Goal: Information Seeking & Learning: Learn about a topic

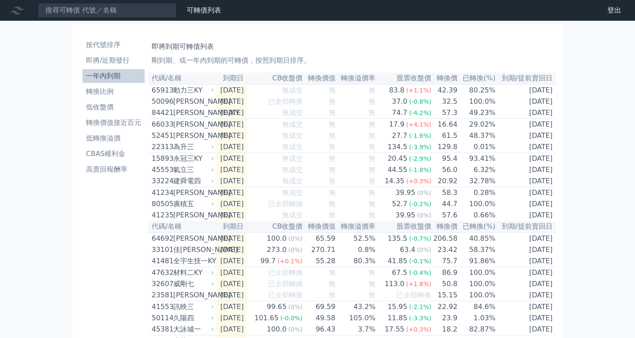
click at [415, 63] on p "剛到期、或一年內到期的可轉債，按照到期日排序。" at bounding box center [352, 60] width 401 height 10
click at [122, 6] on input at bounding box center [107, 10] width 138 height 15
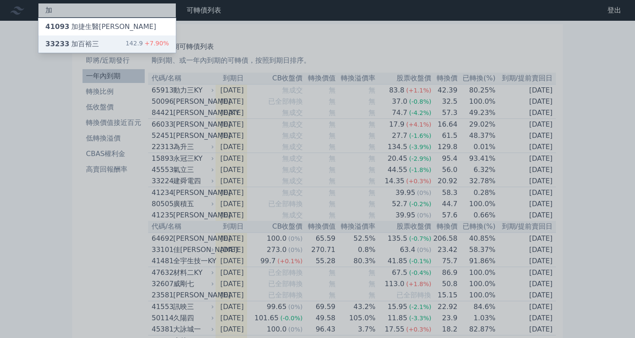
type input "加"
click at [116, 46] on div "33233 加百裕三 142.9 +7.90%" at bounding box center [106, 43] width 137 height 17
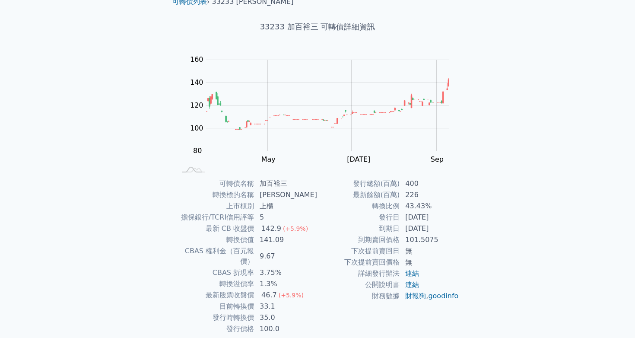
scroll to position [41, 0]
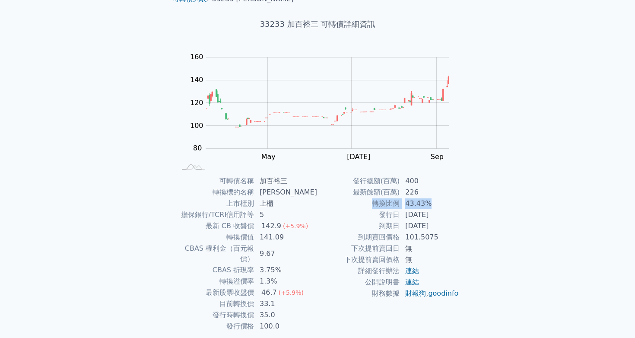
drag, startPoint x: 376, startPoint y: 205, endPoint x: 446, endPoint y: 203, distance: 70.4
click at [446, 203] on tr "轉換比例 43.43%" at bounding box center [388, 203] width 142 height 11
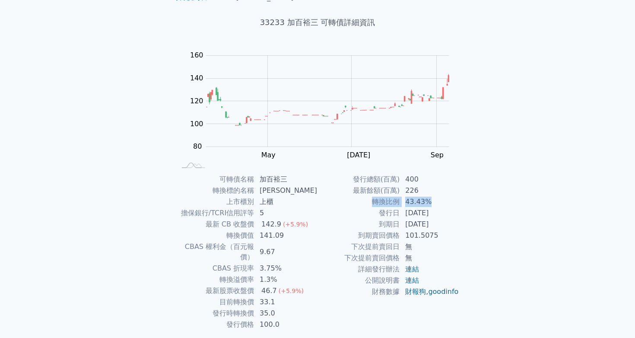
scroll to position [62, 0]
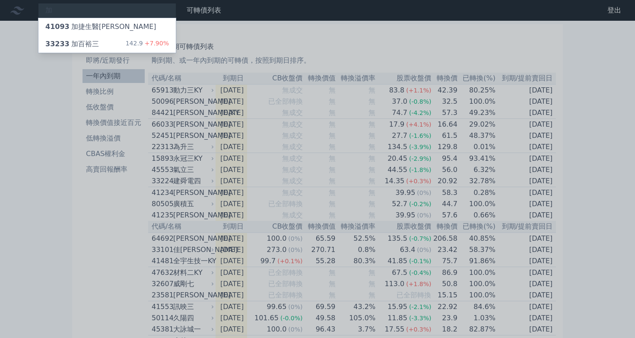
click at [228, 35] on div at bounding box center [317, 169] width 635 height 338
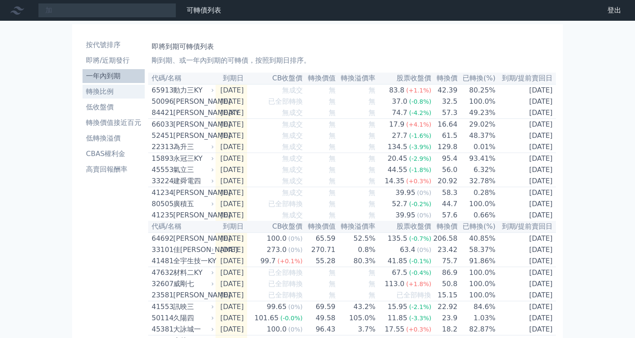
click at [120, 92] on li "轉換比例" at bounding box center [113, 91] width 62 height 10
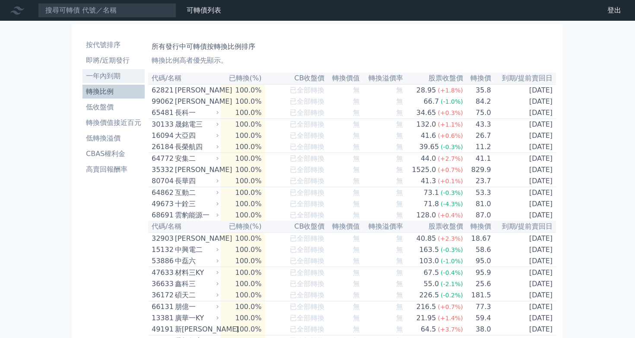
click at [123, 78] on li "一年內到期" at bounding box center [113, 76] width 62 height 10
click at [109, 71] on li "一年內到期" at bounding box center [113, 76] width 62 height 10
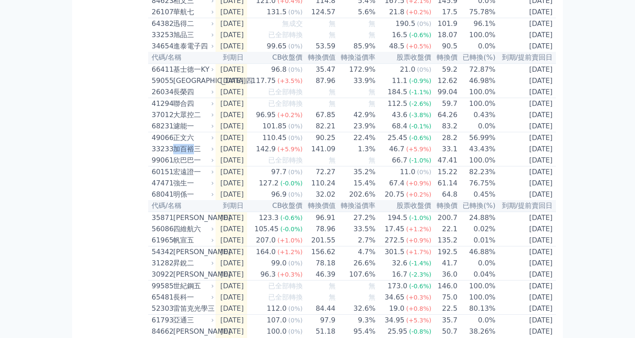
scroll to position [908, 0]
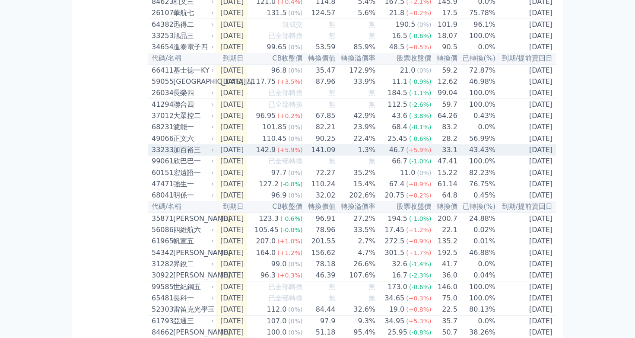
click at [161, 155] on div "33233" at bounding box center [161, 150] width 19 height 10
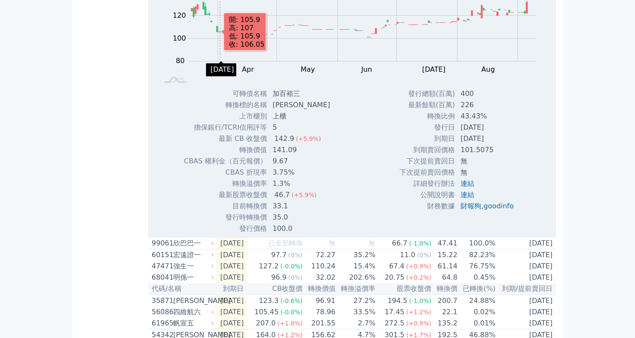
scroll to position [1109, 0]
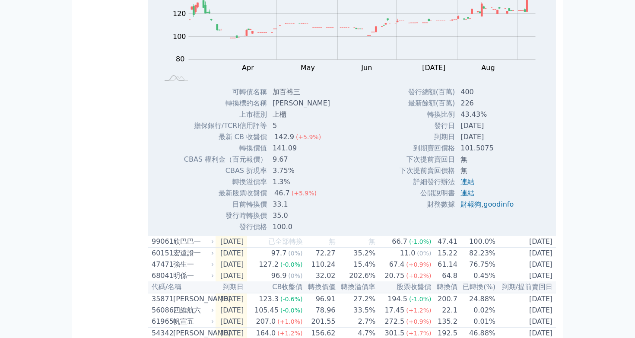
drag, startPoint x: 437, startPoint y: 209, endPoint x: 499, endPoint y: 209, distance: 62.6
click at [499, 142] on tr "到期日 2026-06-02" at bounding box center [459, 136] width 121 height 11
click at [468, 186] on link "連結" at bounding box center [467, 181] width 14 height 8
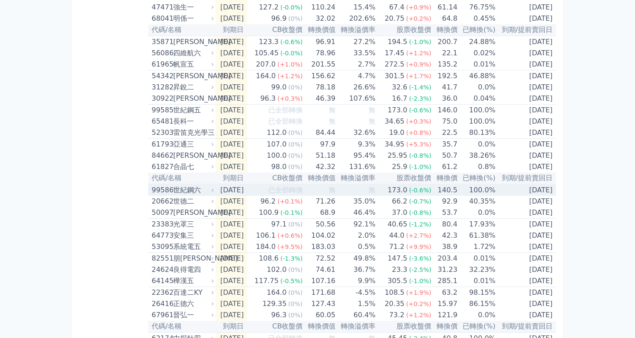
scroll to position [1367, 0]
